Goal: Task Accomplishment & Management: Manage account settings

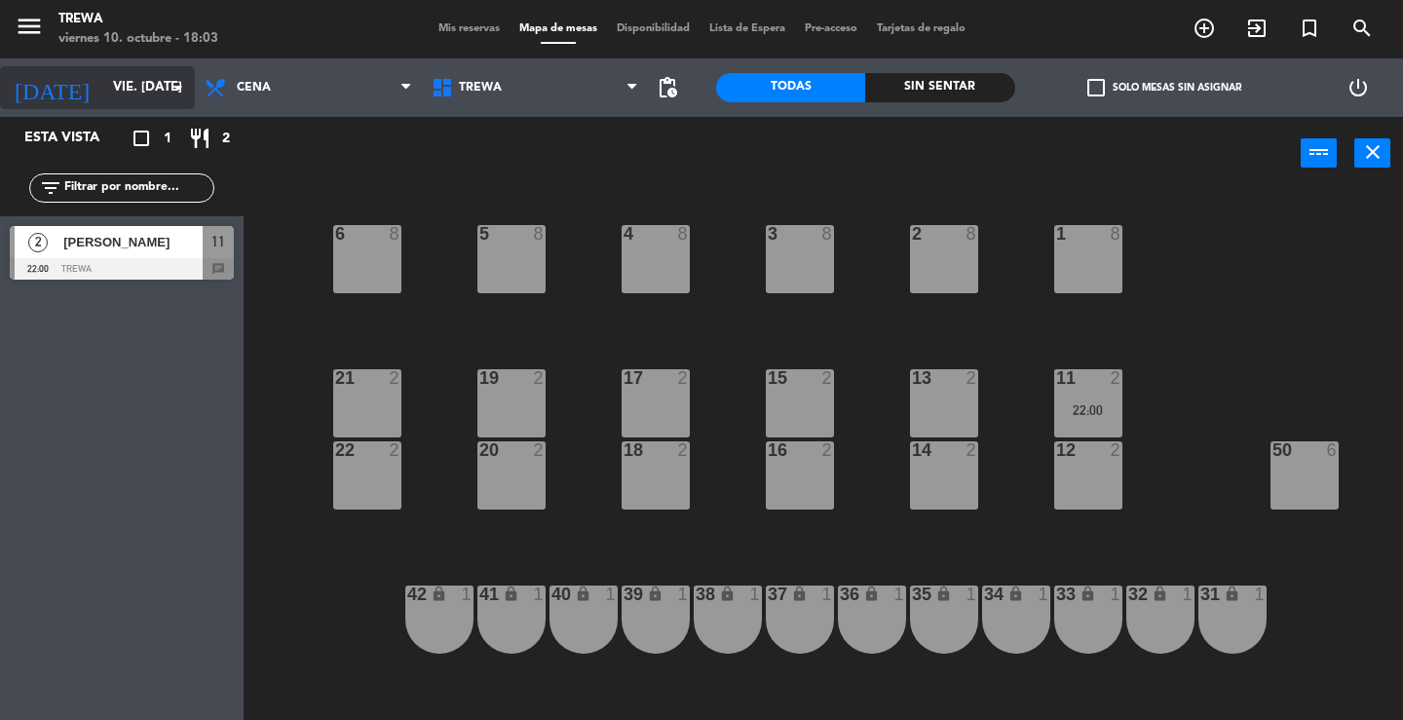
click at [151, 77] on input "vie. [DATE]" at bounding box center [188, 87] width 171 height 35
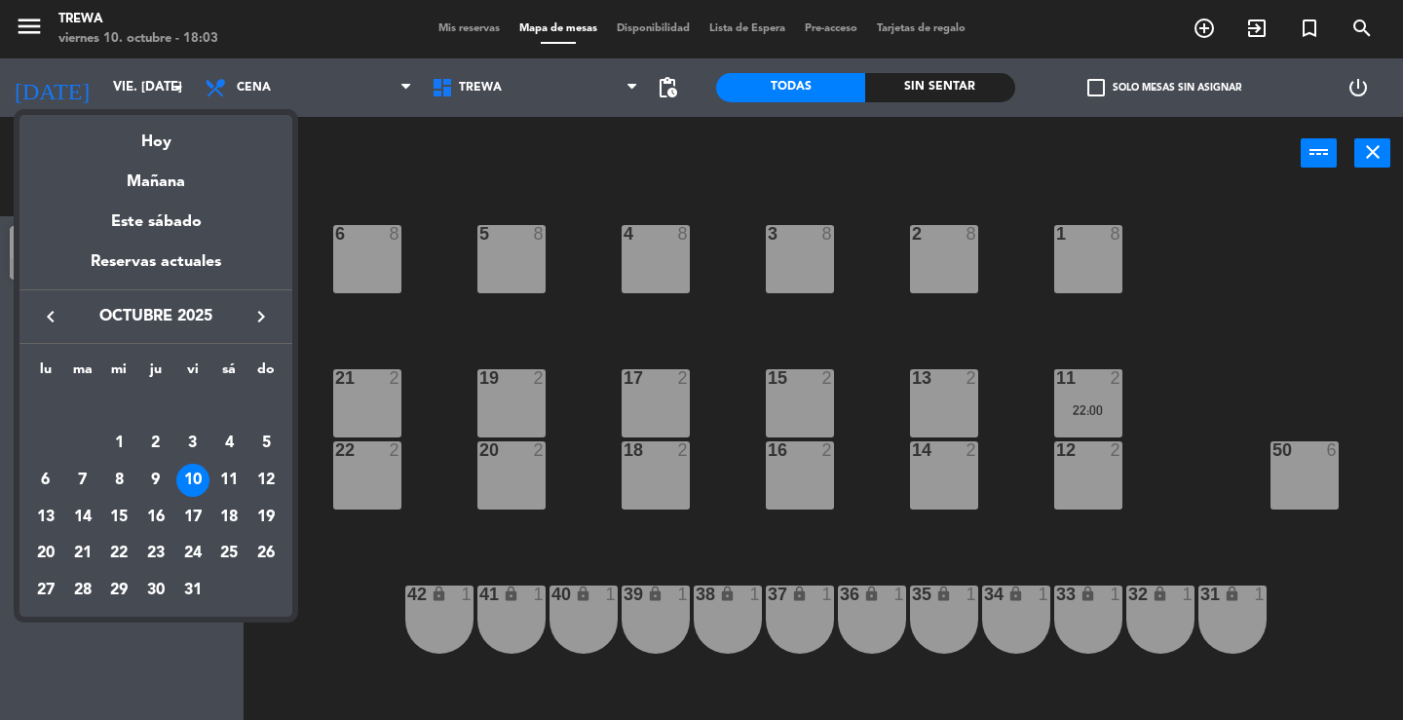
click at [224, 469] on div "11" at bounding box center [228, 480] width 33 height 33
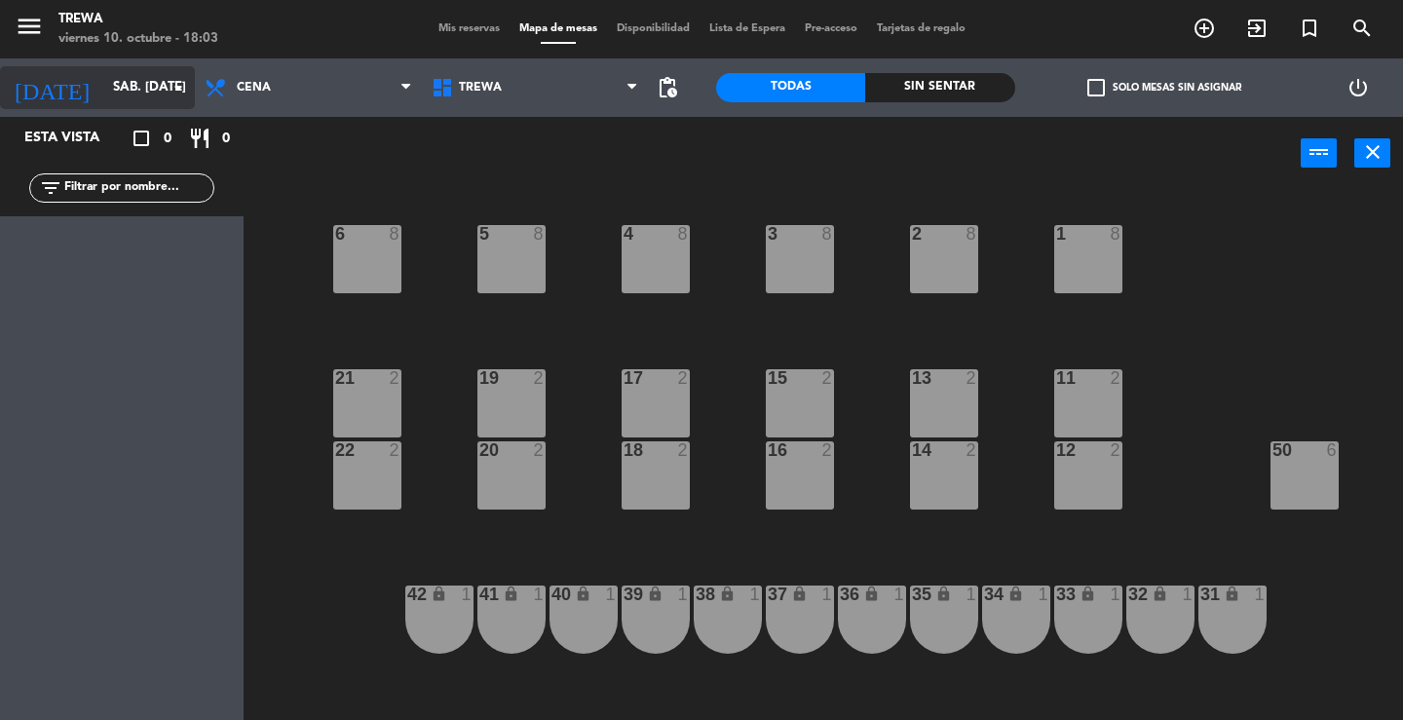
click at [129, 81] on input "sáb. [DATE]" at bounding box center [188, 87] width 171 height 35
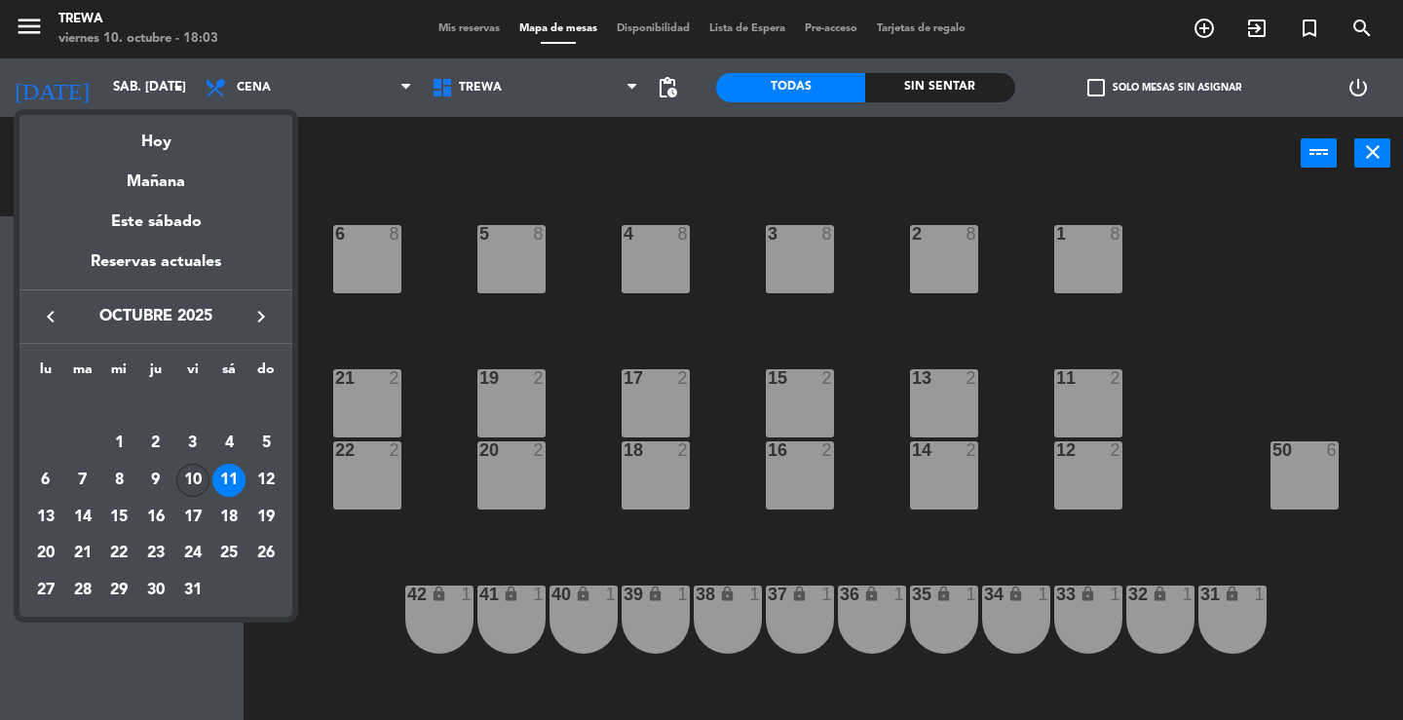
click at [194, 472] on div "10" at bounding box center [192, 480] width 33 height 33
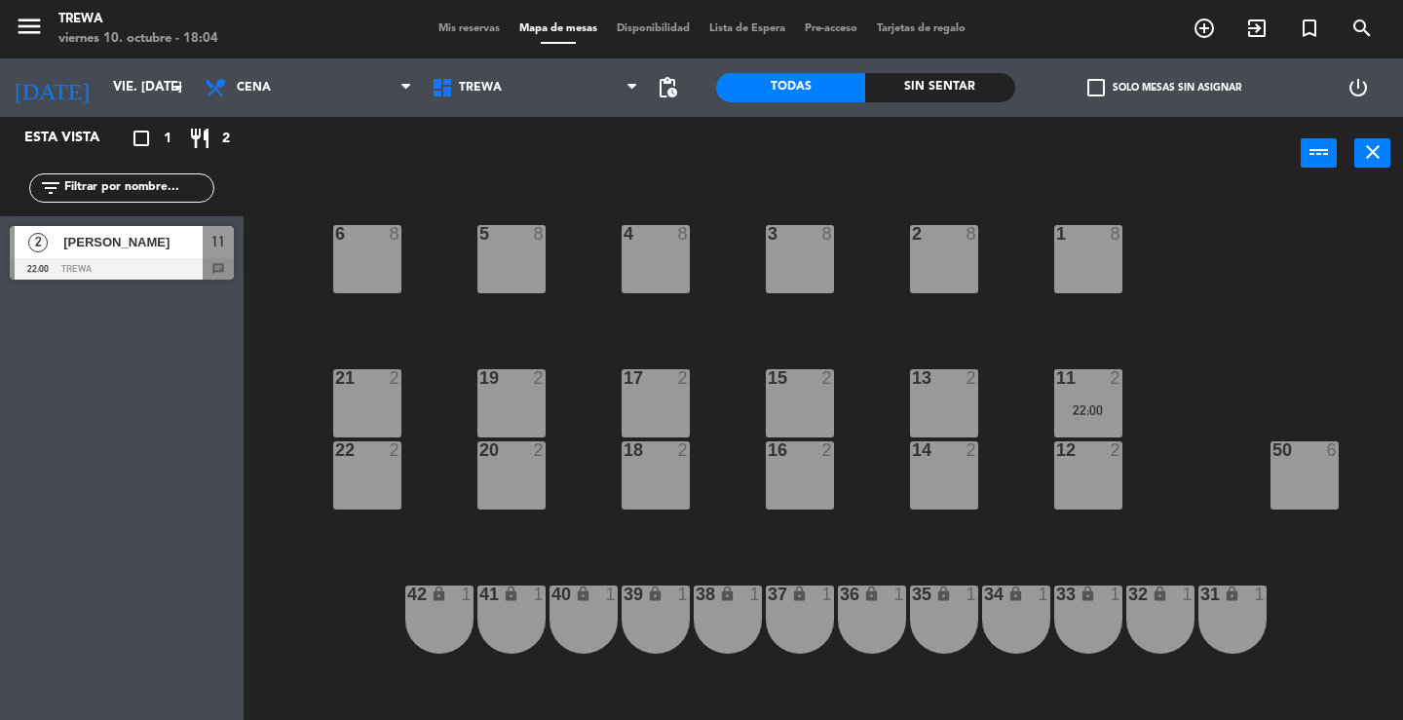
click at [283, 658] on div "6 8 5 8 4 8 3 8 2 8 1 8 21 2 19 2 17 2 15 2 13 2 11 2 22:00 22 2 20 2 18 2 16 2…" at bounding box center [829, 455] width 1145 height 530
drag, startPoint x: 67, startPoint y: 242, endPoint x: 58, endPoint y: 247, distance: 10.5
click at [64, 242] on div "2 [PERSON_NAME] 22:00 Trewa 11 chat" at bounding box center [122, 252] width 244 height 73
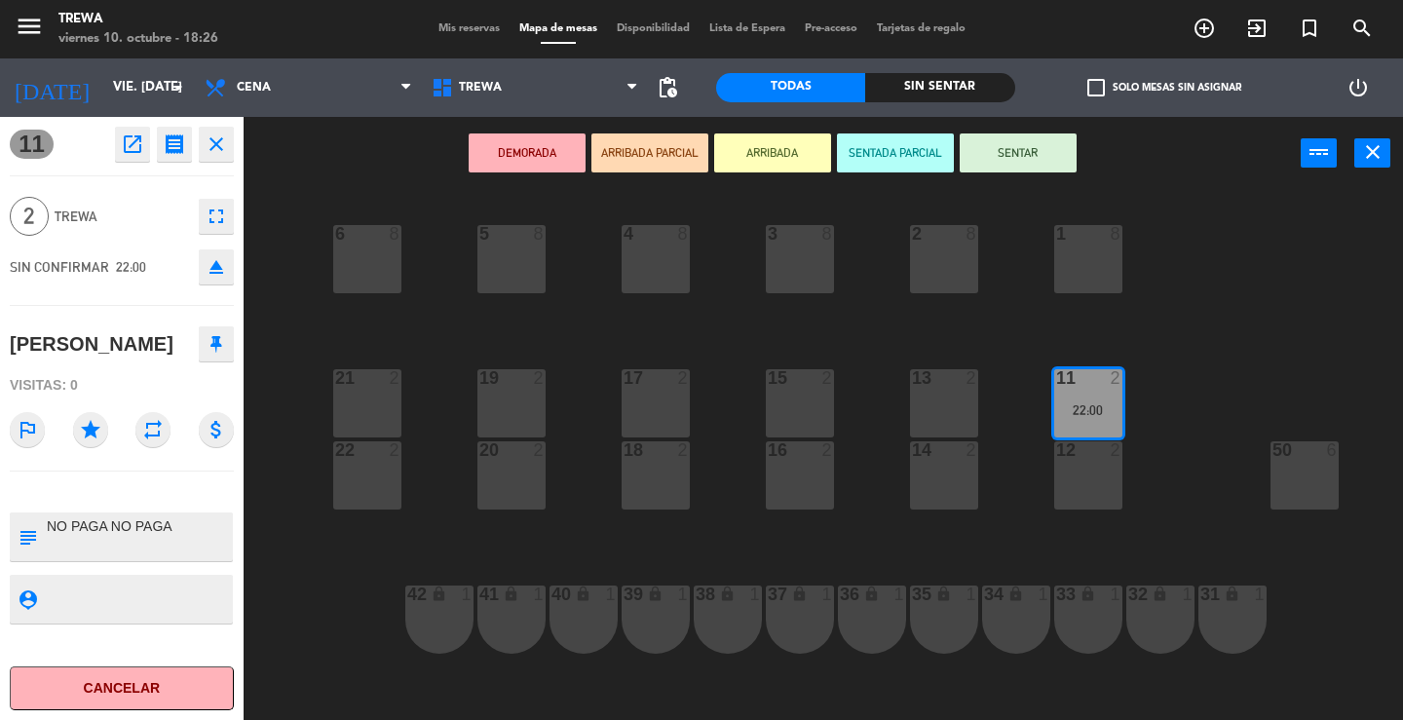
click at [215, 156] on button "close" at bounding box center [216, 144] width 35 height 35
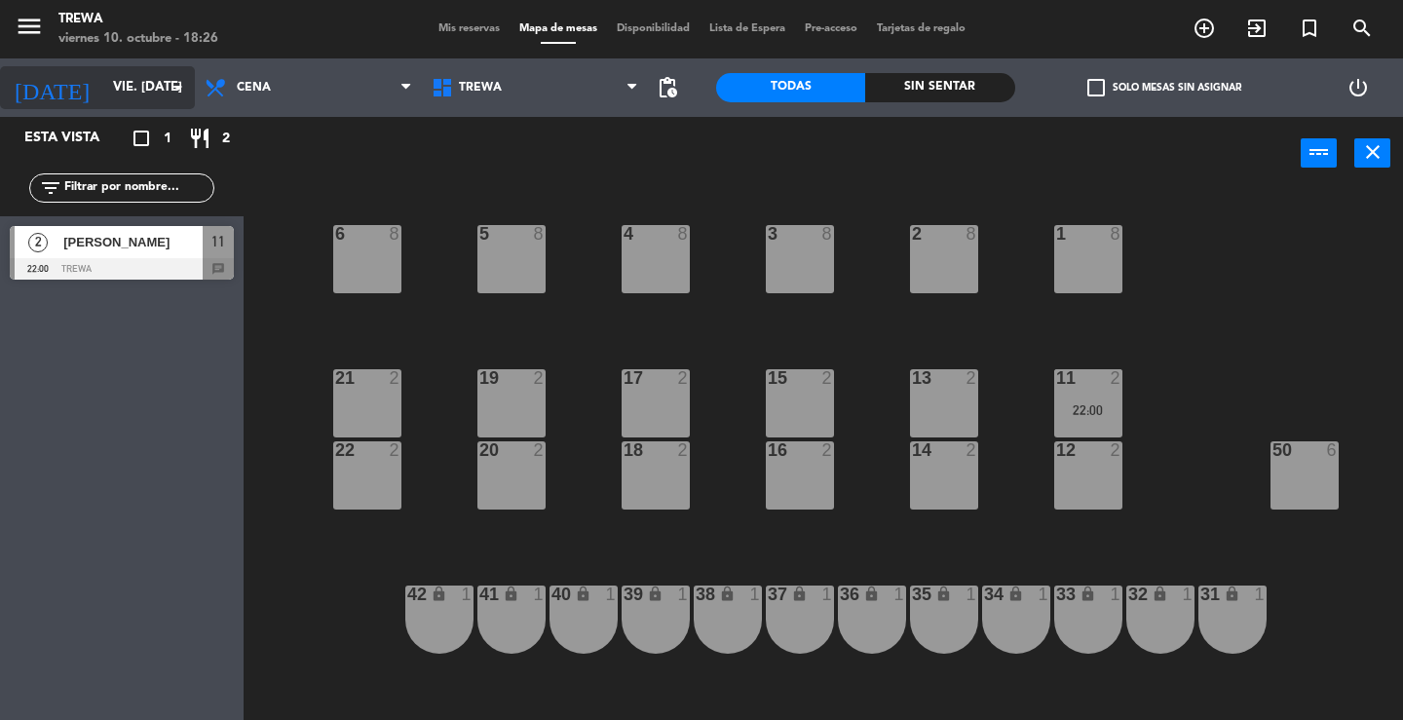
click at [153, 96] on input "vie. [DATE]" at bounding box center [188, 87] width 171 height 35
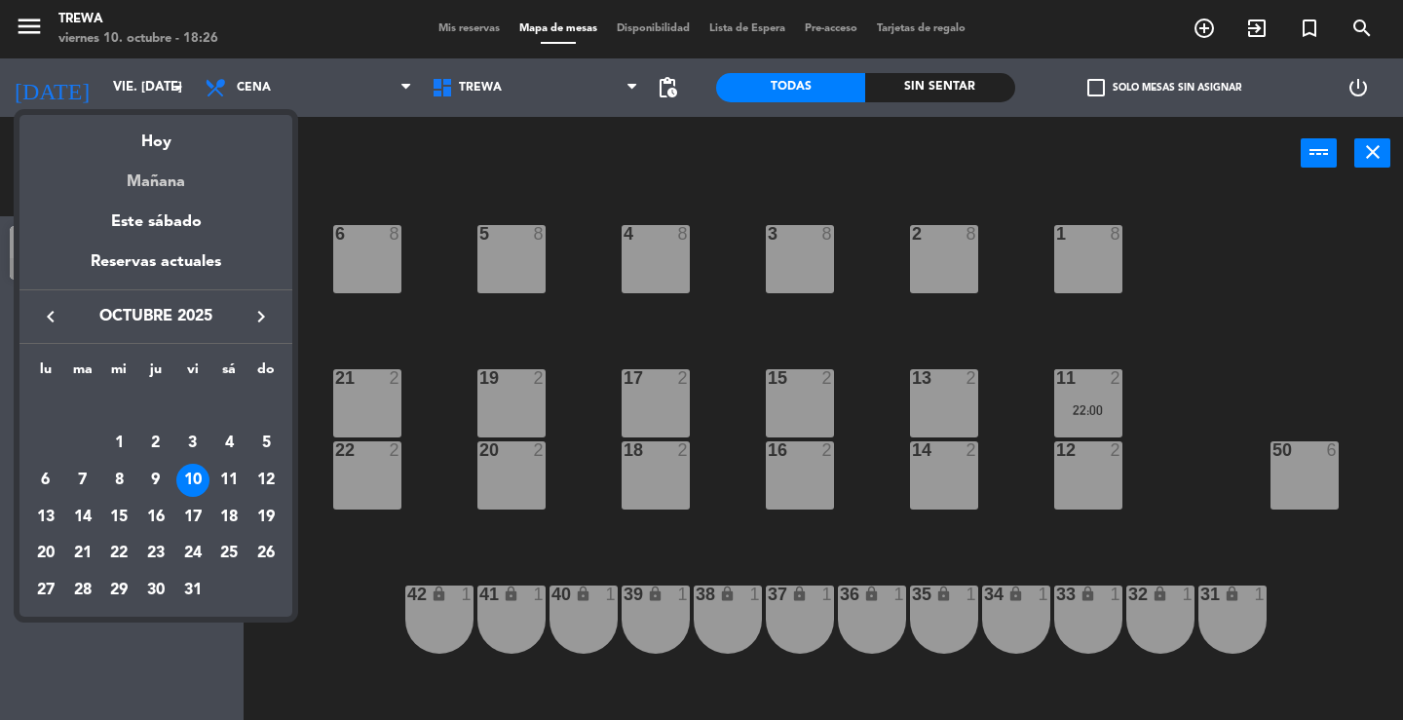
click at [167, 180] on div "Mañana" at bounding box center [155, 175] width 273 height 40
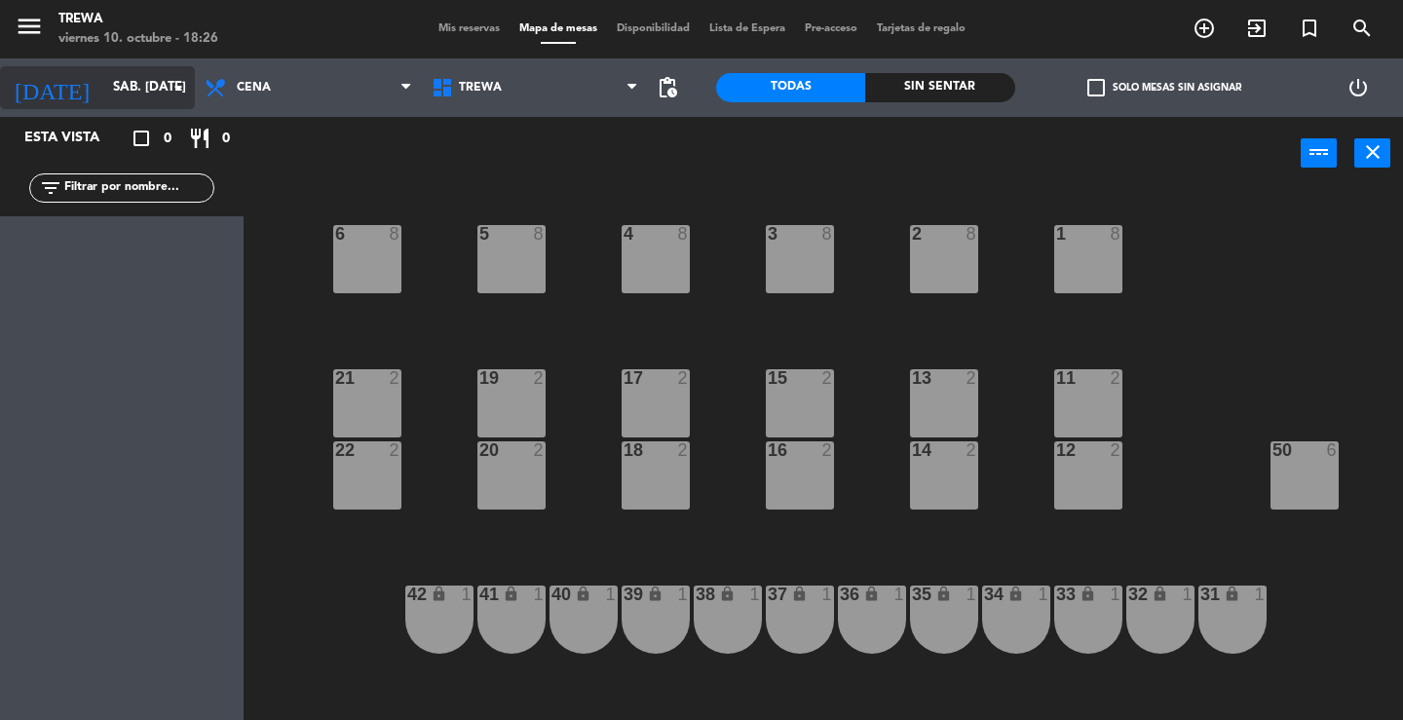
click at [121, 97] on input "sáb. [DATE]" at bounding box center [188, 87] width 171 height 35
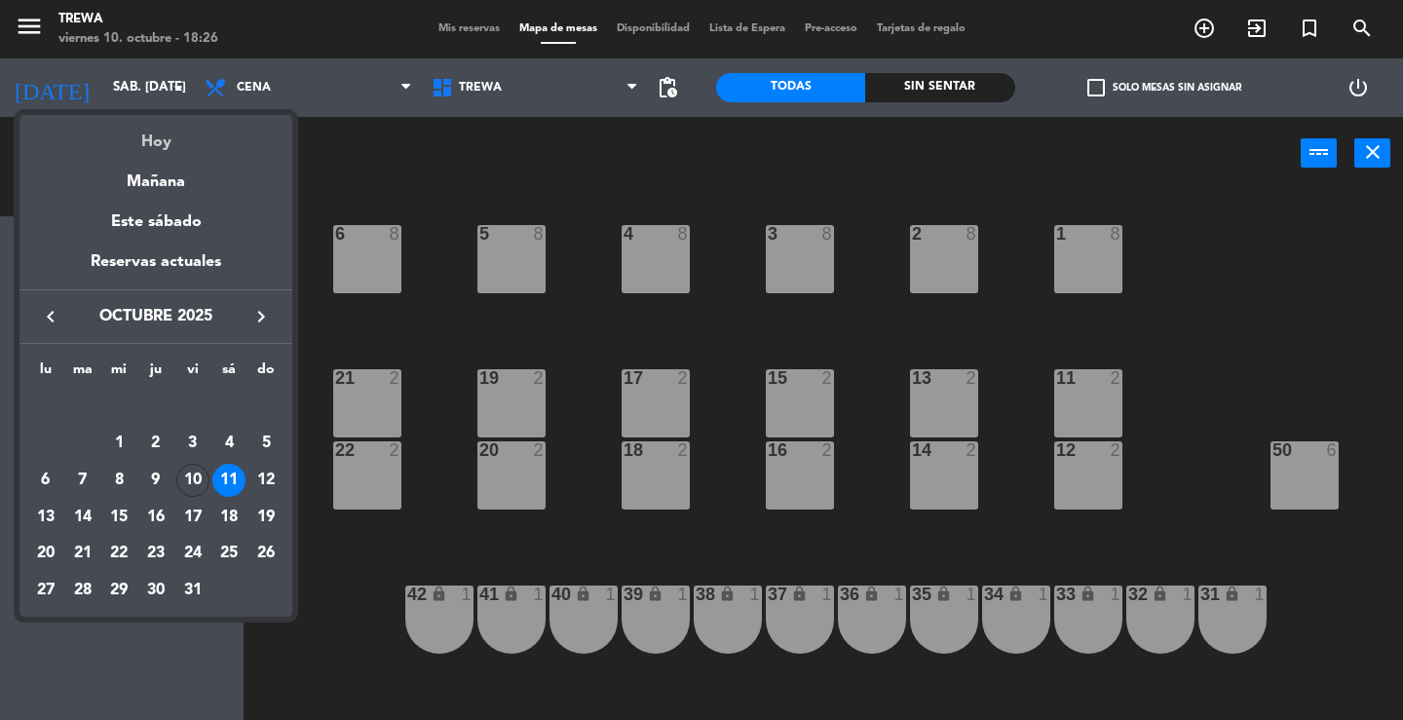
click at [159, 142] on div "Hoy" at bounding box center [155, 135] width 273 height 40
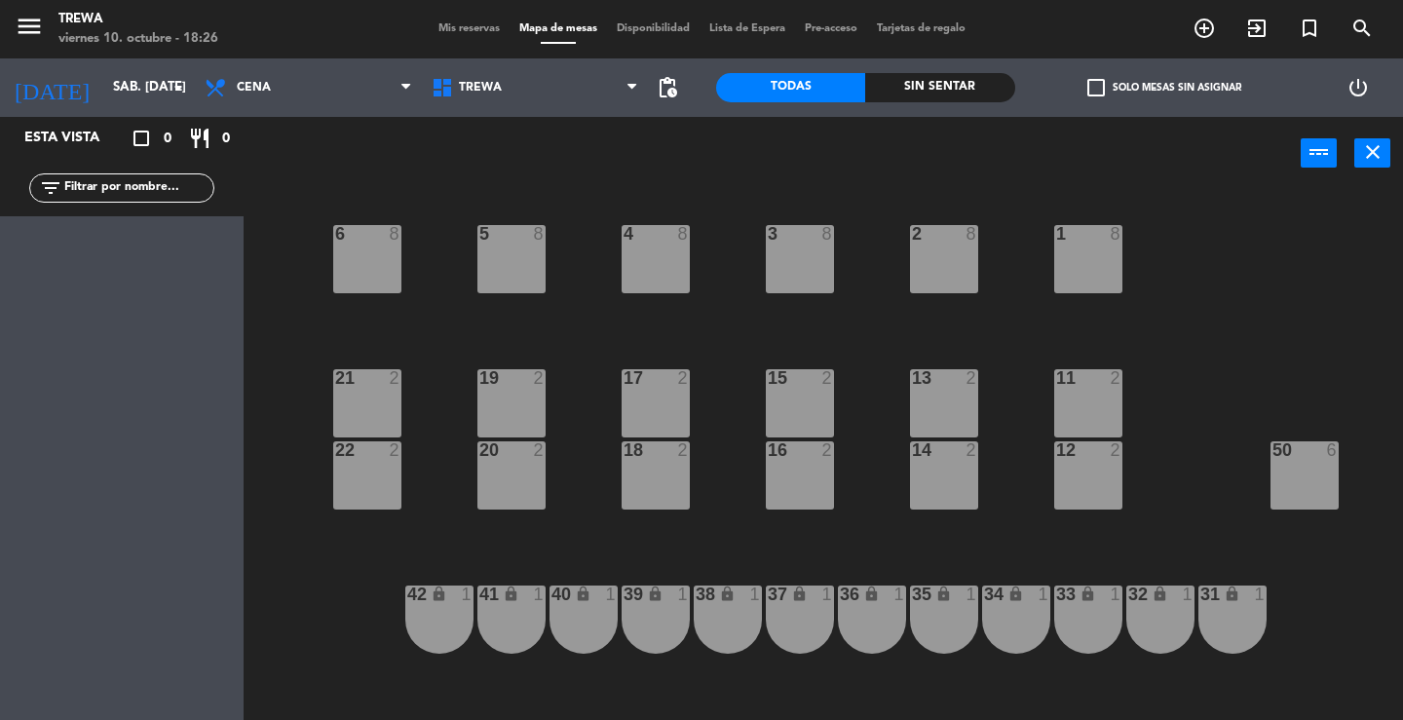
type input "vie. [DATE]"
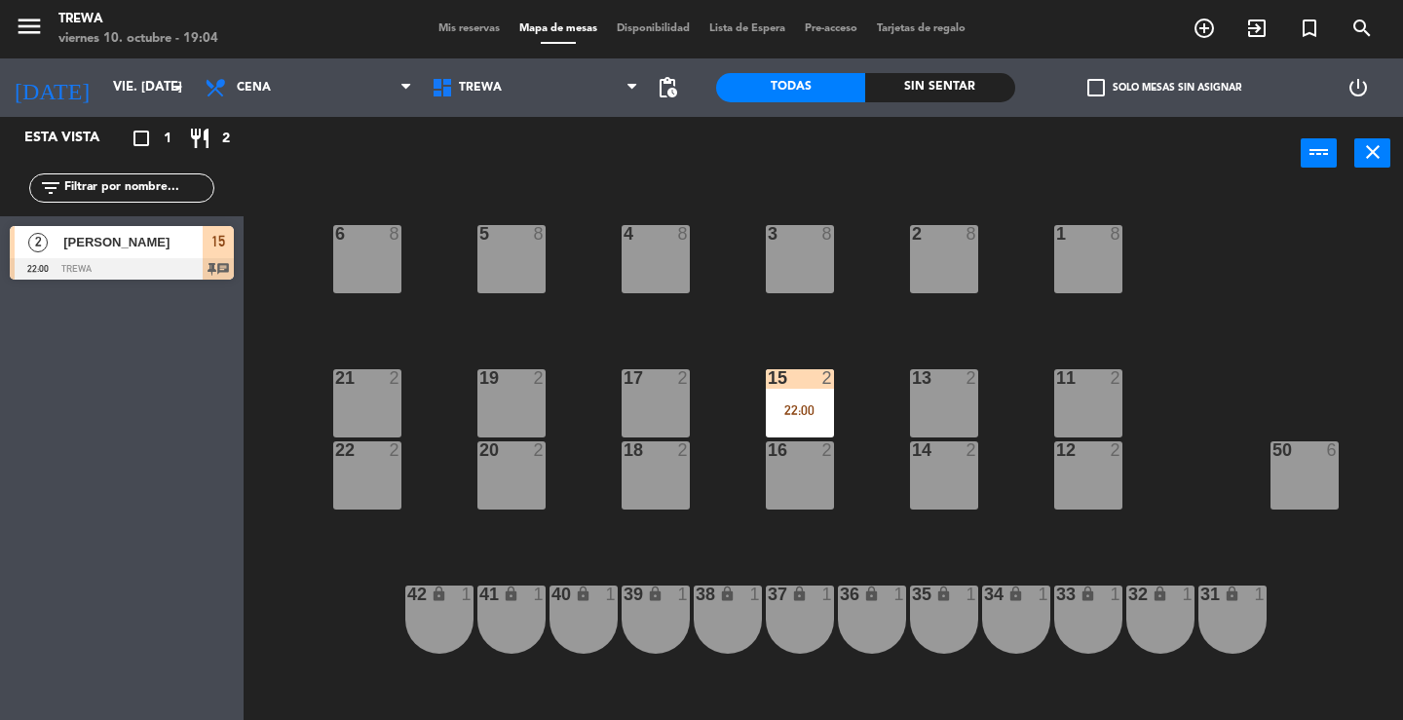
click at [356, 652] on div "6 8 5 8 4 8 3 8 2 8 1 8 21 2 19 2 17 2 15 2 22:00 13 2 11 2 22 2 20 2 18 2 16 2…" at bounding box center [829, 455] width 1145 height 530
click at [740, 156] on div "power_input close" at bounding box center [772, 154] width 1057 height 74
click at [306, 674] on div "6 8 5 8 4 8 3 8 2 8 1 8 21 2 19 2 17 2 15 2 22:00 13 2 11 2 22 2 20 2 18 2 16 2…" at bounding box center [829, 455] width 1145 height 530
